Goal: Transaction & Acquisition: Purchase product/service

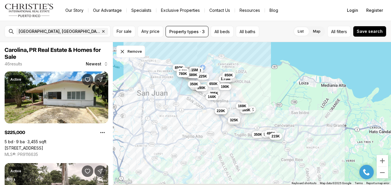
drag, startPoint x: 326, startPoint y: 157, endPoint x: 269, endPoint y: 138, distance: 60.6
click at [290, 144] on div "225K 495K 220K 399K 375K 490K 375K 475K 1.05M 625K 165K 765K 169K 350K 229K 170…" at bounding box center [252, 113] width 278 height 143
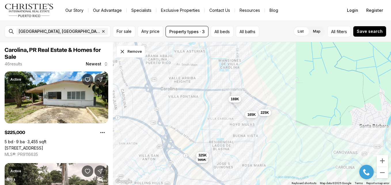
drag, startPoint x: 238, startPoint y: 103, endPoint x: 275, endPoint y: 153, distance: 63.2
click at [275, 153] on div "225K 165K 169K 350K 595K 325K 550K 495K" at bounding box center [252, 113] width 278 height 143
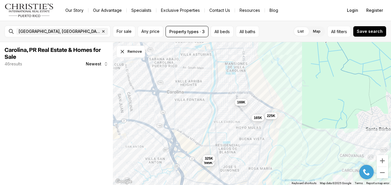
drag, startPoint x: 225, startPoint y: 120, endPoint x: 234, endPoint y: 130, distance: 13.3
click at [227, 119] on div "225K 165K 169K 595K 325K" at bounding box center [252, 113] width 278 height 143
click at [242, 135] on div "225K 165K 169K 595K 325K" at bounding box center [252, 113] width 278 height 143
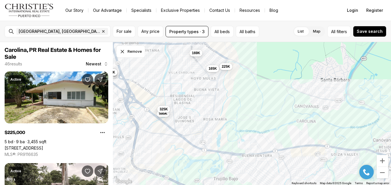
drag, startPoint x: 278, startPoint y: 157, endPoint x: 229, endPoint y: 127, distance: 57.5
click at [234, 129] on div "225K 165K 169K 595K 325K 495K 220K 395K" at bounding box center [252, 113] width 278 height 143
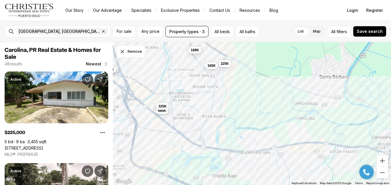
drag, startPoint x: 306, startPoint y: 158, endPoint x: 275, endPoint y: 133, distance: 39.5
click at [281, 137] on div "225K 165K 169K 595K 325K 495K 220K 395K" at bounding box center [252, 113] width 278 height 143
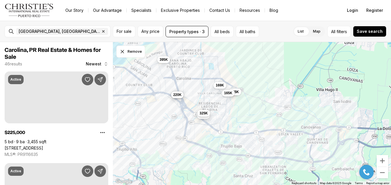
drag, startPoint x: 274, startPoint y: 131, endPoint x: 279, endPoint y: 129, distance: 4.8
click at [286, 120] on div "595K 325K 225K 495K 220K 165K 169K 395K" at bounding box center [252, 113] width 278 height 143
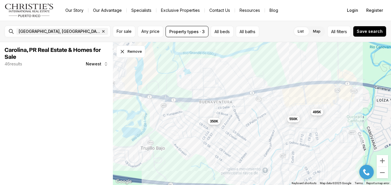
drag, startPoint x: 325, startPoint y: 116, endPoint x: 320, endPoint y: 117, distance: 5.0
click at [327, 123] on div "350K 550K 495K" at bounding box center [252, 113] width 278 height 143
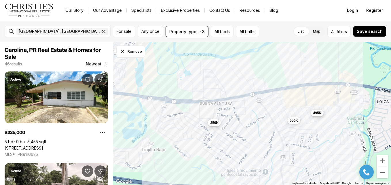
click at [317, 114] on span "495K" at bounding box center [317, 113] width 8 height 5
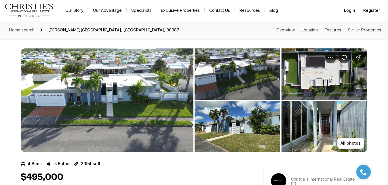
click at [118, 108] on img "View image gallery" at bounding box center [107, 100] width 173 height 104
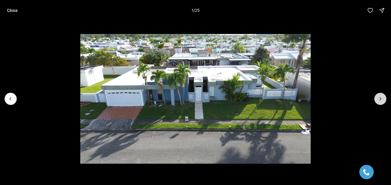
click at [379, 99] on icon "Next slide" at bounding box center [381, 99] width 6 height 6
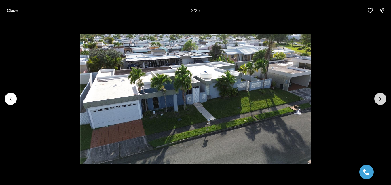
click at [379, 99] on icon "Next slide" at bounding box center [381, 99] width 6 height 6
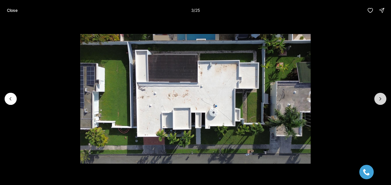
click at [381, 100] on icon "Next slide" at bounding box center [381, 99] width 6 height 6
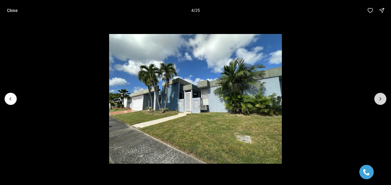
click at [381, 100] on icon "Next slide" at bounding box center [381, 99] width 6 height 6
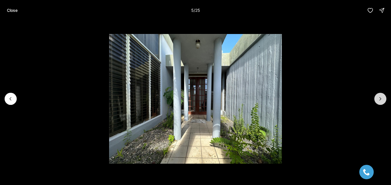
click at [381, 100] on icon "Next slide" at bounding box center [381, 99] width 6 height 6
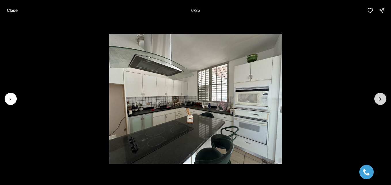
click at [381, 100] on icon "Next slide" at bounding box center [381, 99] width 6 height 6
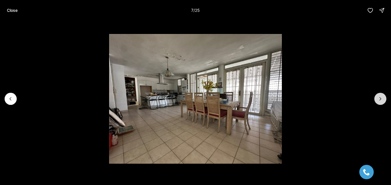
click at [381, 100] on icon "Next slide" at bounding box center [381, 99] width 6 height 6
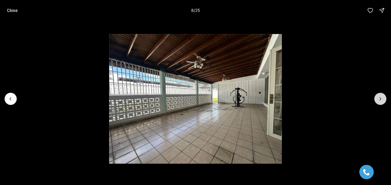
click at [381, 100] on icon "Next slide" at bounding box center [381, 99] width 6 height 6
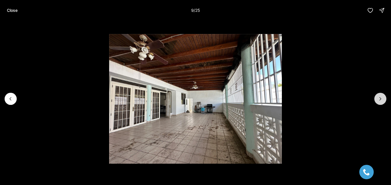
click at [381, 100] on icon "Next slide" at bounding box center [381, 99] width 6 height 6
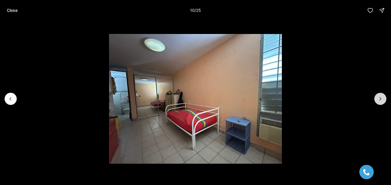
click at [381, 100] on icon "Next slide" at bounding box center [381, 99] width 6 height 6
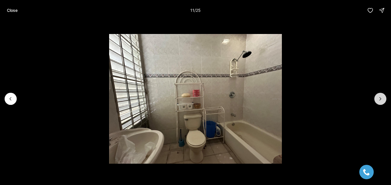
click at [381, 100] on icon "Next slide" at bounding box center [381, 99] width 6 height 6
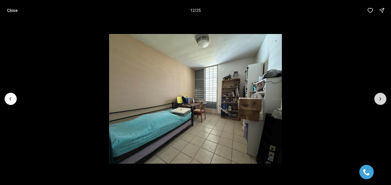
click at [381, 100] on icon "Next slide" at bounding box center [381, 99] width 6 height 6
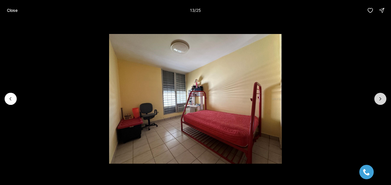
click at [381, 100] on icon "Next slide" at bounding box center [381, 99] width 6 height 6
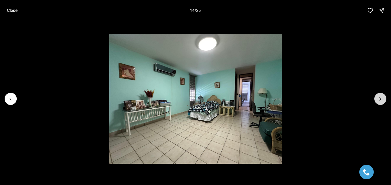
click at [381, 100] on icon "Next slide" at bounding box center [381, 99] width 6 height 6
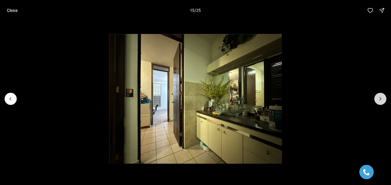
click at [381, 100] on icon "Next slide" at bounding box center [381, 99] width 6 height 6
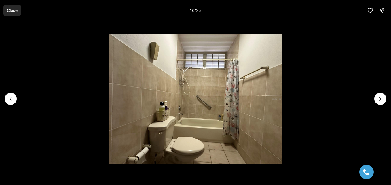
click at [15, 11] on p "Close" at bounding box center [12, 10] width 11 height 5
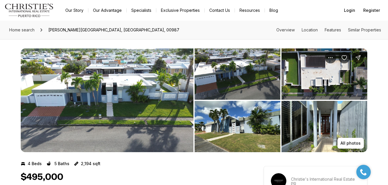
click at [115, 110] on img "View image gallery" at bounding box center [107, 100] width 173 height 104
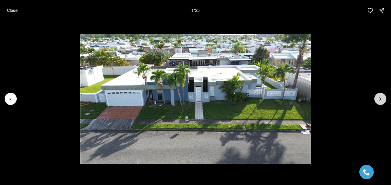
click at [380, 96] on icon "Next slide" at bounding box center [381, 99] width 6 height 6
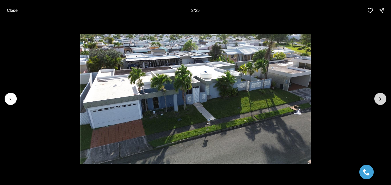
click at [380, 96] on icon "Next slide" at bounding box center [381, 99] width 6 height 6
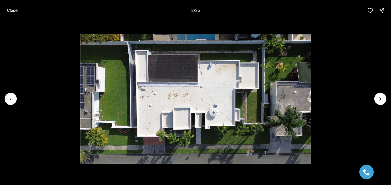
click at [14, 11] on p "Close" at bounding box center [12, 10] width 11 height 5
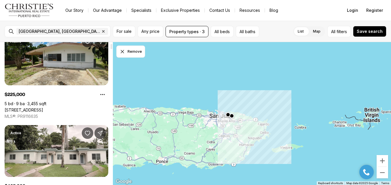
scroll to position [67, 0]
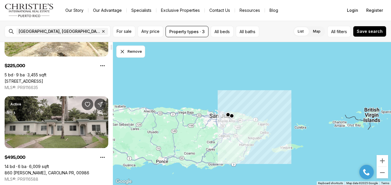
click at [52, 170] on link "860 [PERSON_NAME], CAROLINA PR, 00986" at bounding box center [47, 172] width 85 height 5
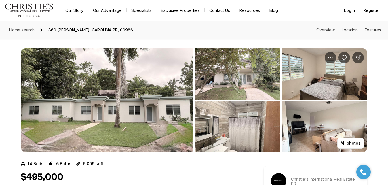
click at [131, 103] on img "View image gallery" at bounding box center [107, 100] width 173 height 104
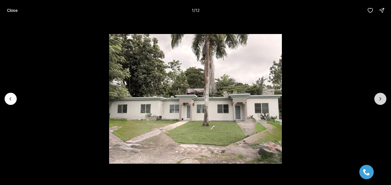
click at [378, 96] on icon "Next slide" at bounding box center [381, 99] width 6 height 6
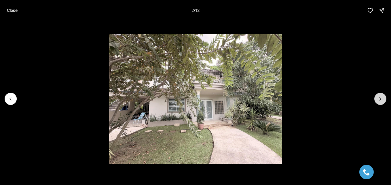
click at [378, 97] on icon "Next slide" at bounding box center [381, 99] width 6 height 6
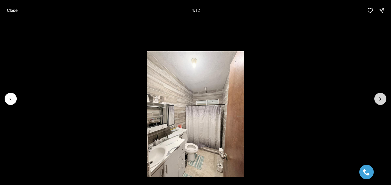
click at [378, 97] on icon "Next slide" at bounding box center [381, 99] width 6 height 6
